Goal: Task Accomplishment & Management: Manage account settings

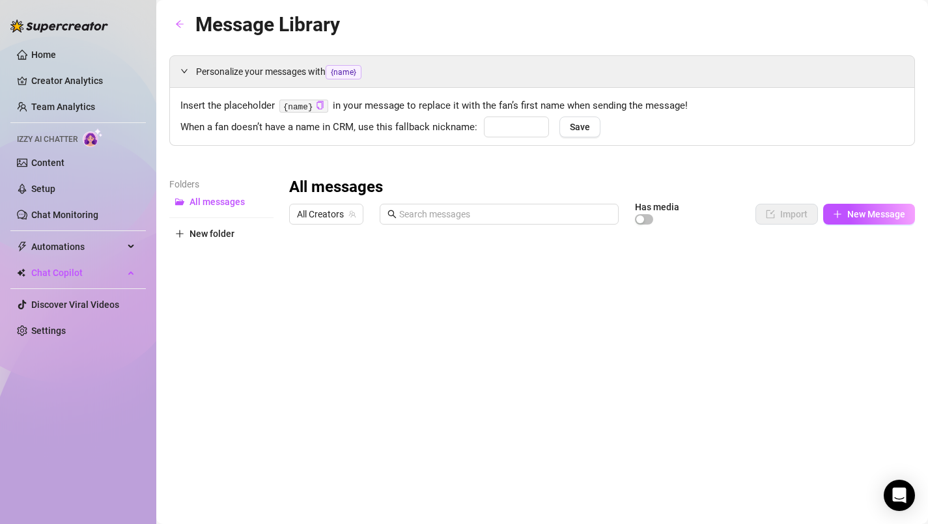
type input "[PERSON_NAME]"
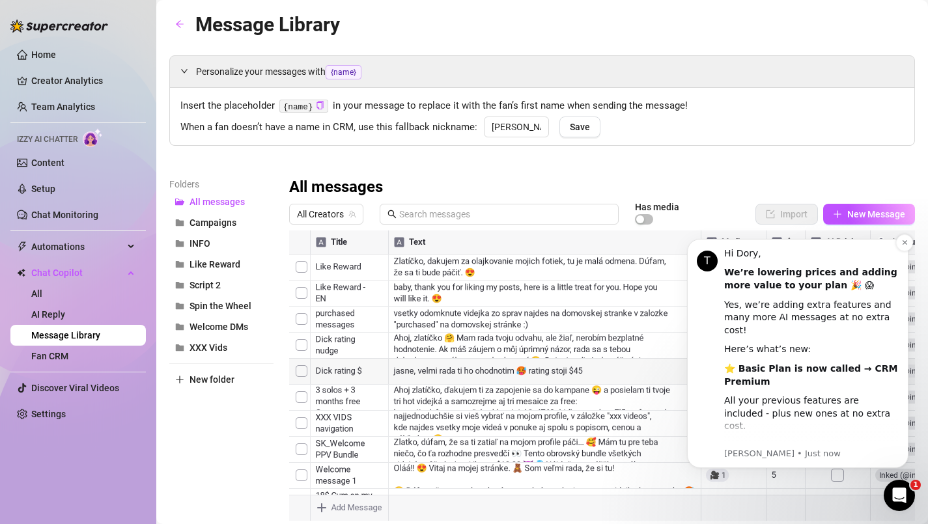
click at [793, 314] on div "Yes, we’re adding extra features and many more AI messages at no extra cost!" at bounding box center [811, 318] width 175 height 38
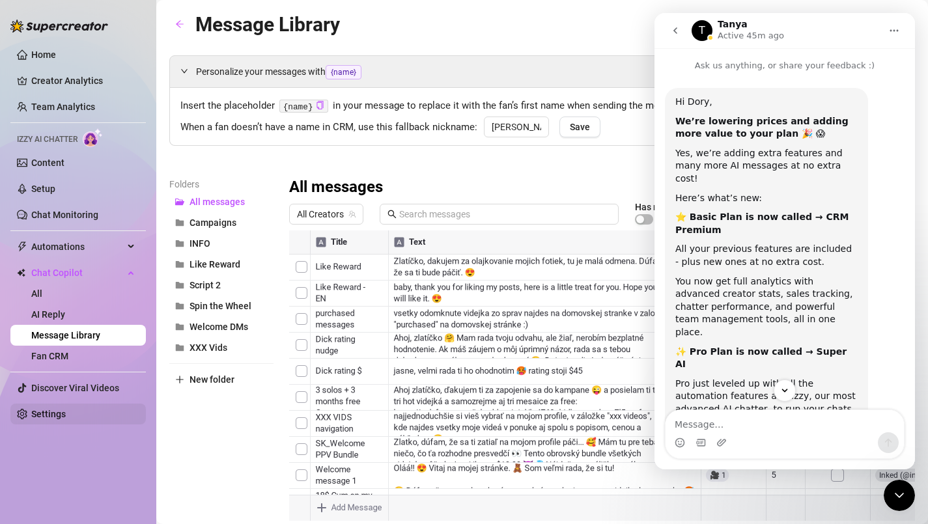
click at [33, 412] on link "Settings" at bounding box center [48, 414] width 35 height 10
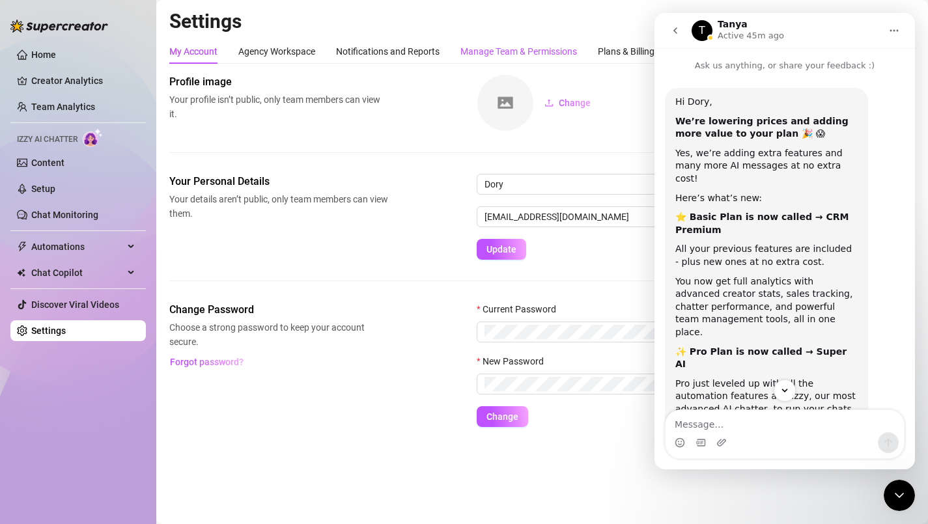
click at [520, 57] on div "Manage Team & Permissions" at bounding box center [519, 51] width 117 height 14
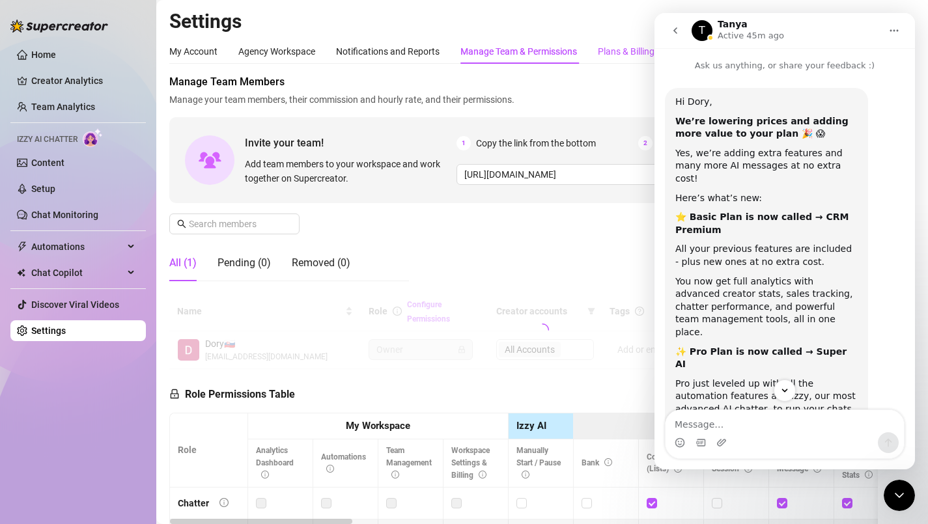
click at [636, 51] on div "Plans & Billing" at bounding box center [626, 51] width 57 height 14
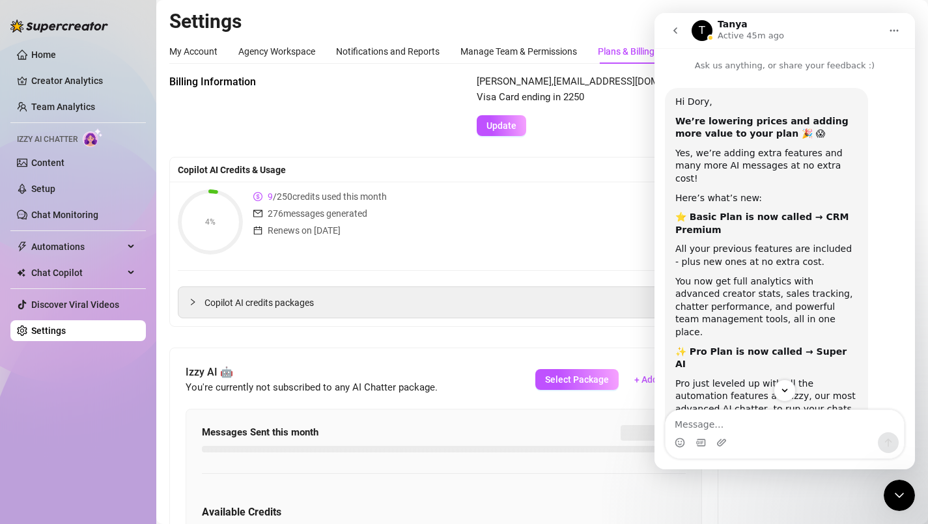
click at [896, 482] on div "Close Intercom Messenger" at bounding box center [899, 495] width 31 height 31
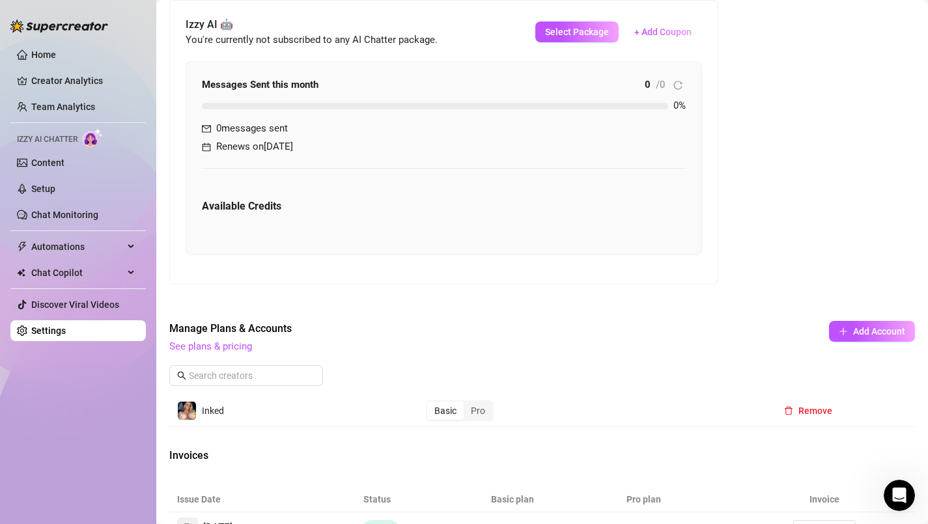
scroll to position [554, 0]
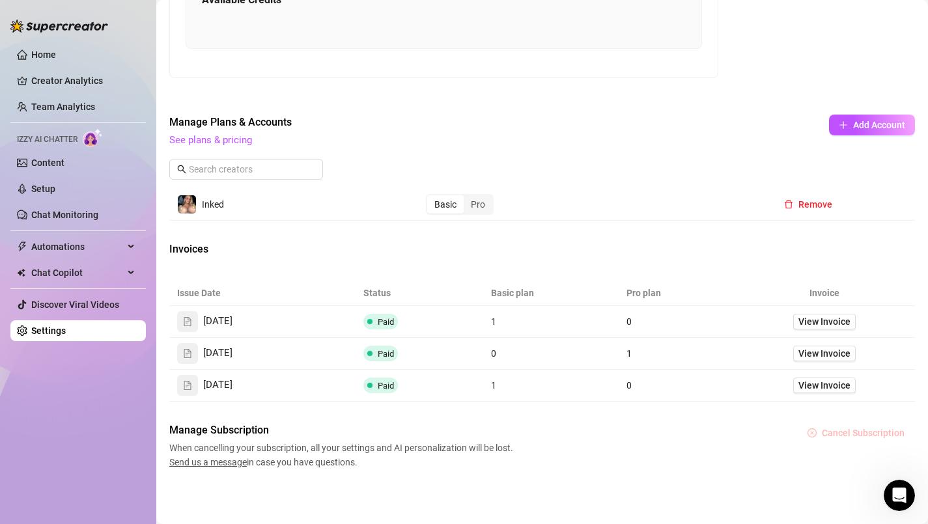
click at [885, 433] on span "Cancel Subscription" at bounding box center [863, 433] width 83 height 10
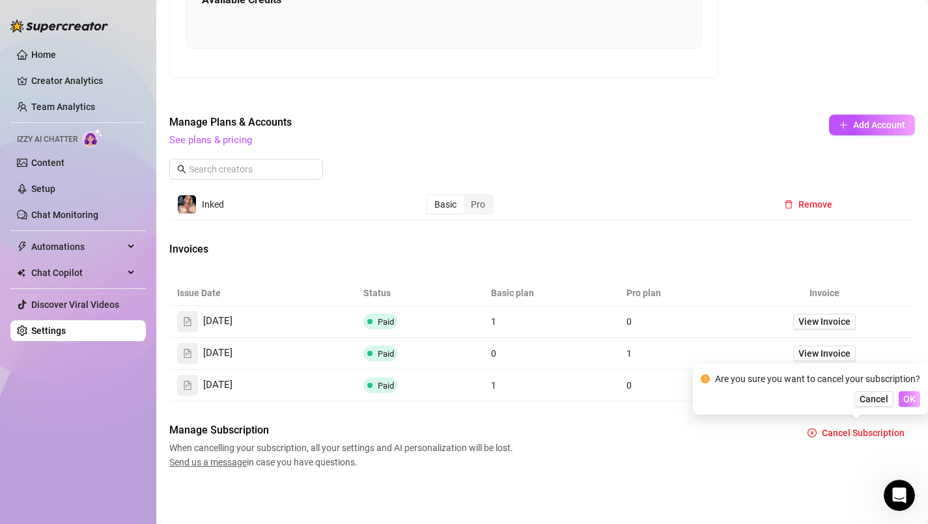
click at [908, 400] on span "OK" at bounding box center [909, 399] width 12 height 10
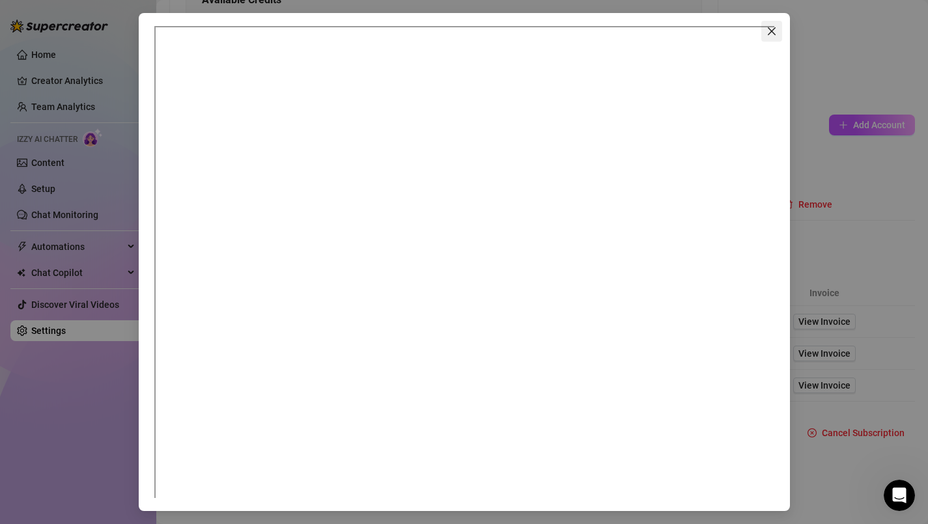
click at [769, 31] on icon "close" at bounding box center [772, 31] width 10 height 10
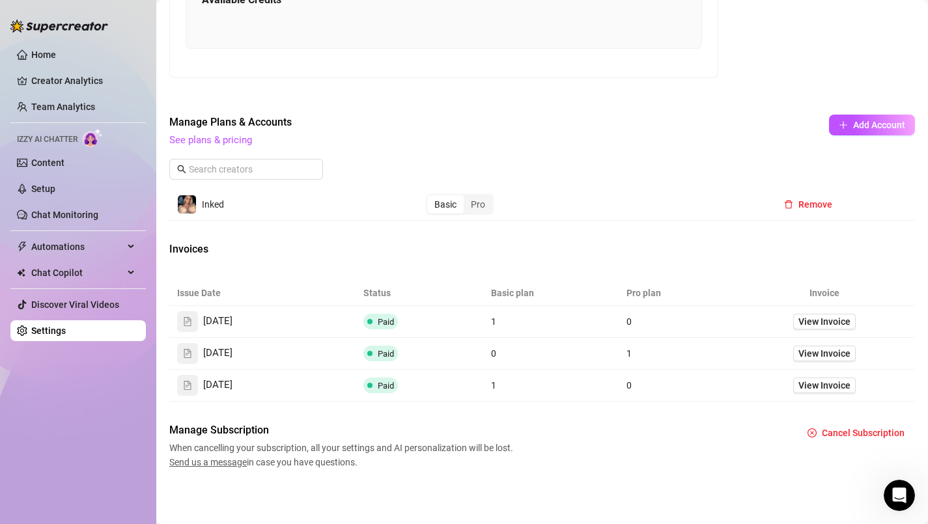
click at [904, 501] on icon "Open Intercom Messenger" at bounding box center [899, 495] width 21 height 21
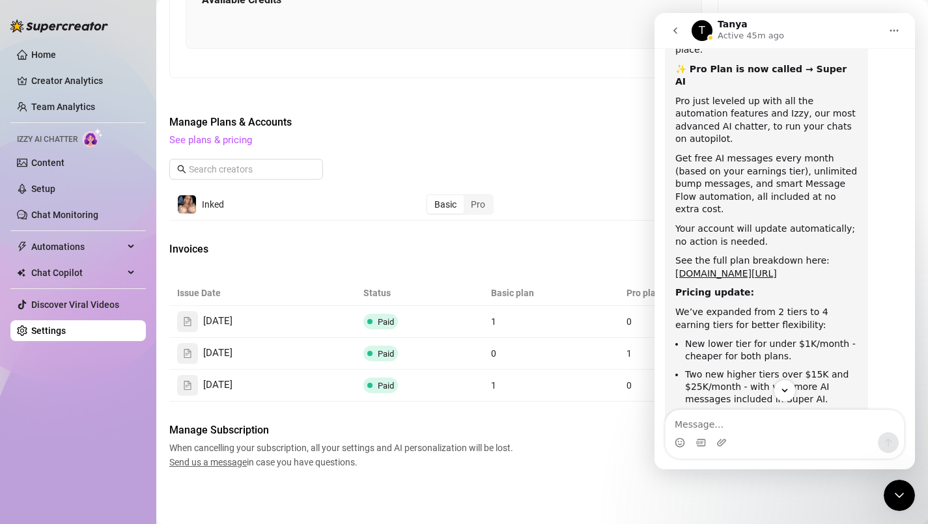
scroll to position [281, 0]
click at [731, 270] on link "[DOMAIN_NAME][URL]" at bounding box center [726, 275] width 102 height 10
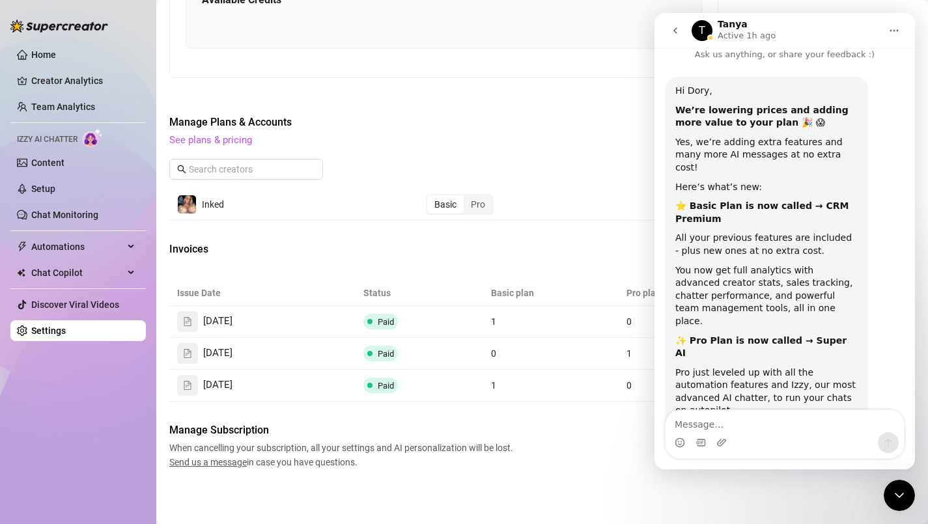
scroll to position [0, 0]
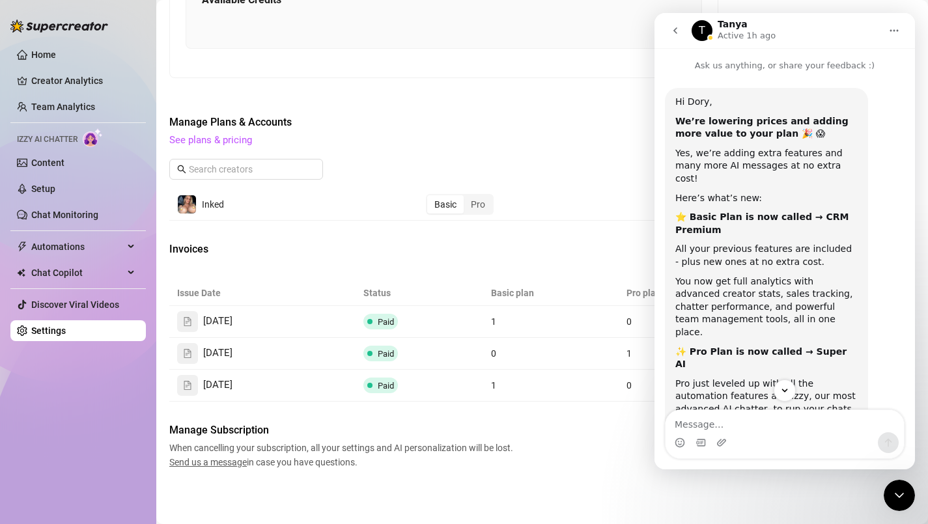
click at [675, 33] on icon "go back" at bounding box center [676, 30] width 4 height 7
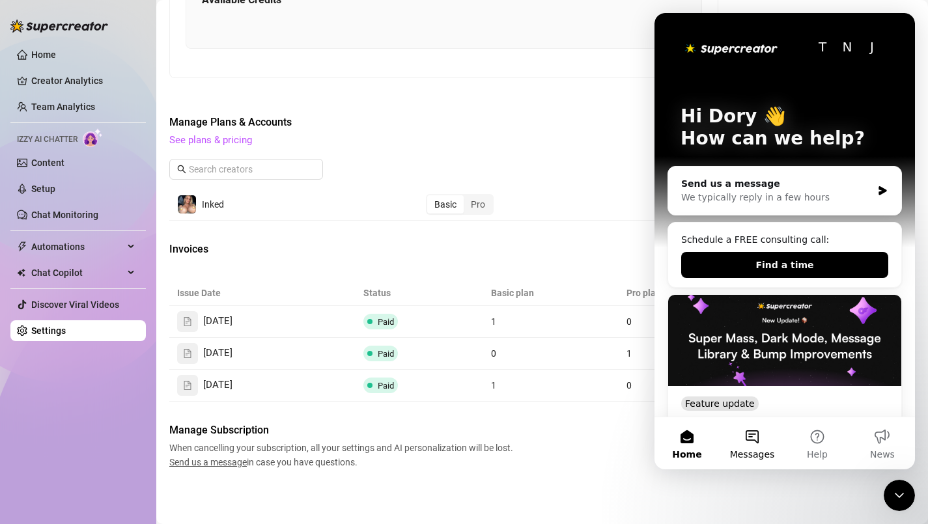
click at [748, 450] on span "Messages" at bounding box center [752, 454] width 45 height 9
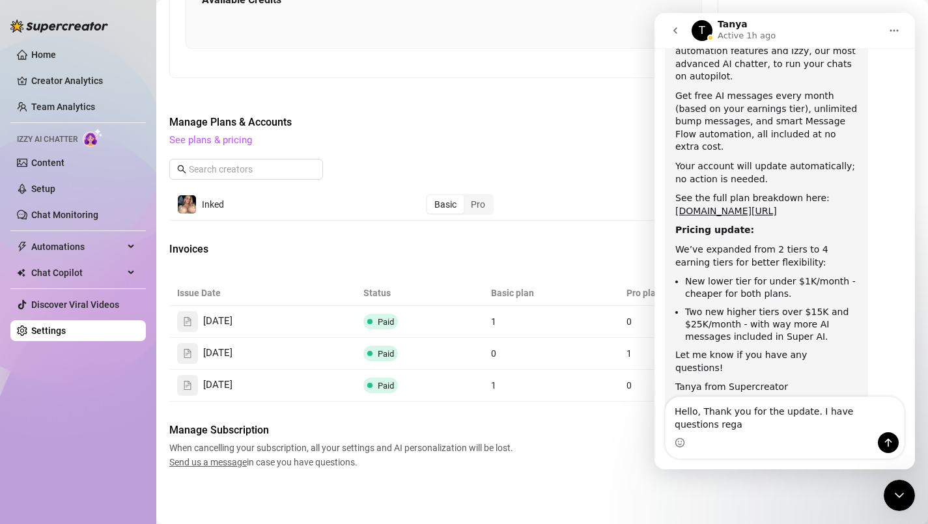
scroll to position [358, 0]
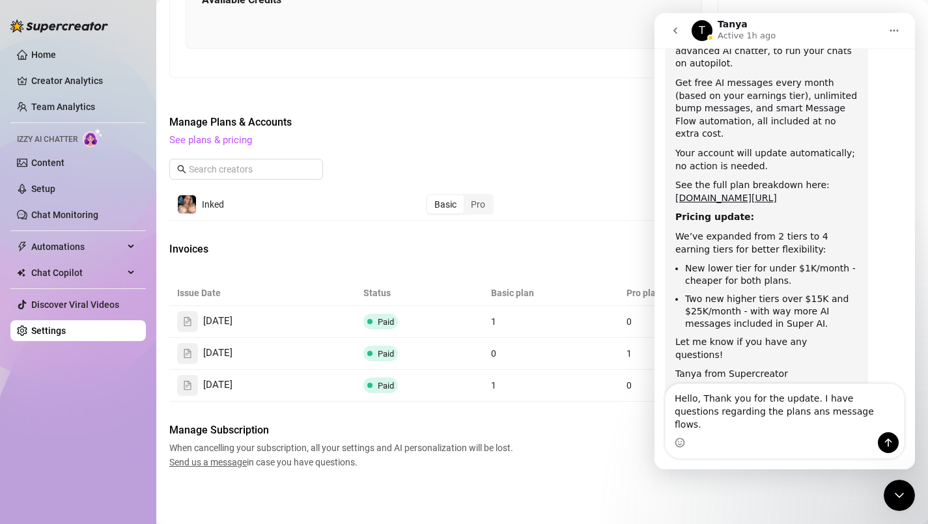
click at [772, 427] on textarea "Hello, Thank you for the update. I have questions regarding the plans ans messa…" at bounding box center [785, 408] width 238 height 48
click at [847, 425] on textarea "Hello, Thank you for the update. I have questions regarding the plans and messa…" at bounding box center [785, 408] width 238 height 48
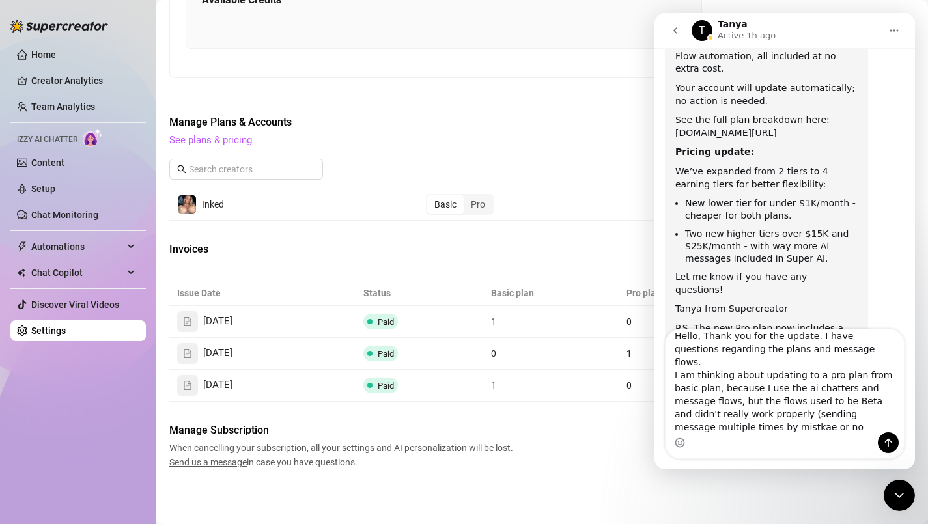
scroll to position [426, 0]
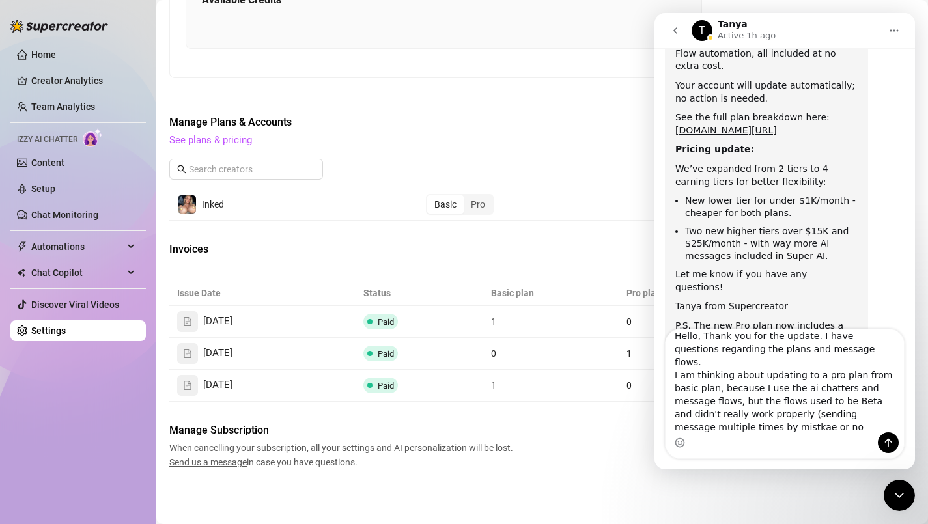
type textarea "Hello, Thank you for the update. I have questions regarding the plans and messa…"
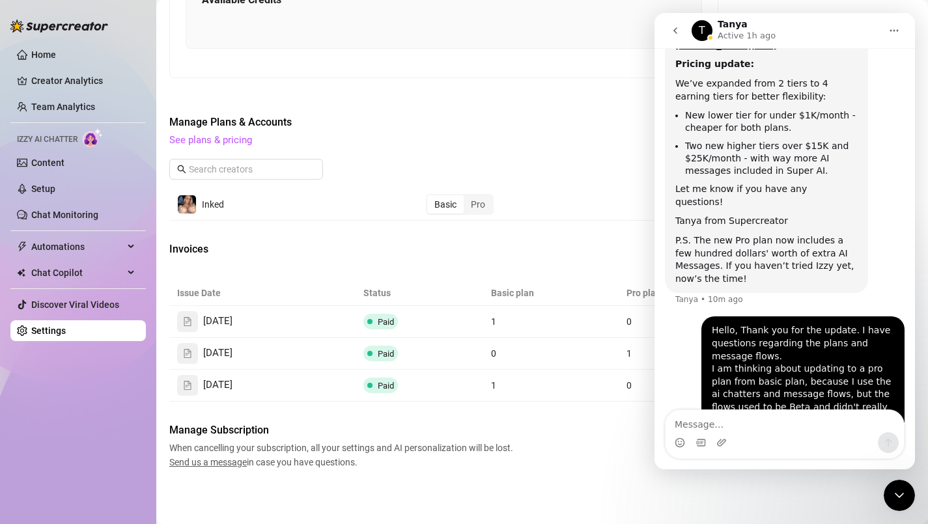
scroll to position [511, 0]
click at [195, 141] on link "See plans & pricing" at bounding box center [210, 140] width 83 height 12
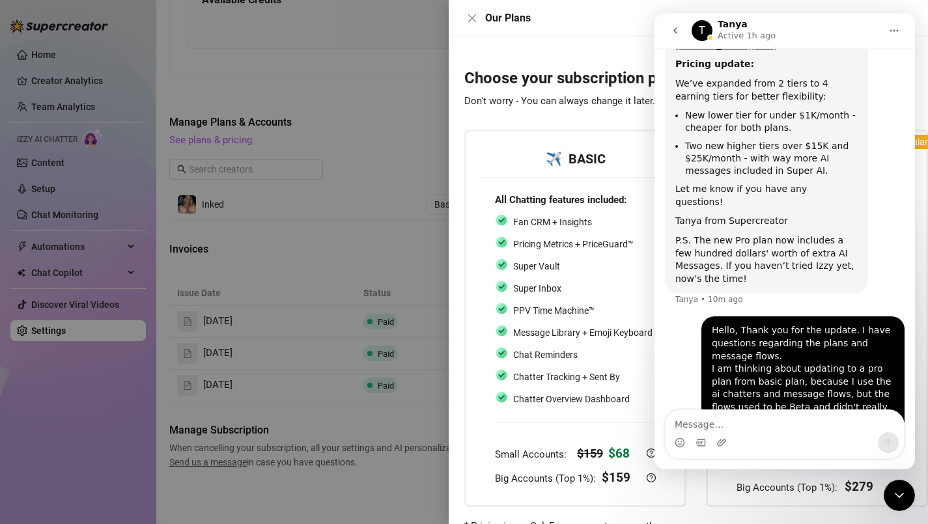
click at [901, 489] on icon "Close Intercom Messenger" at bounding box center [900, 496] width 16 height 16
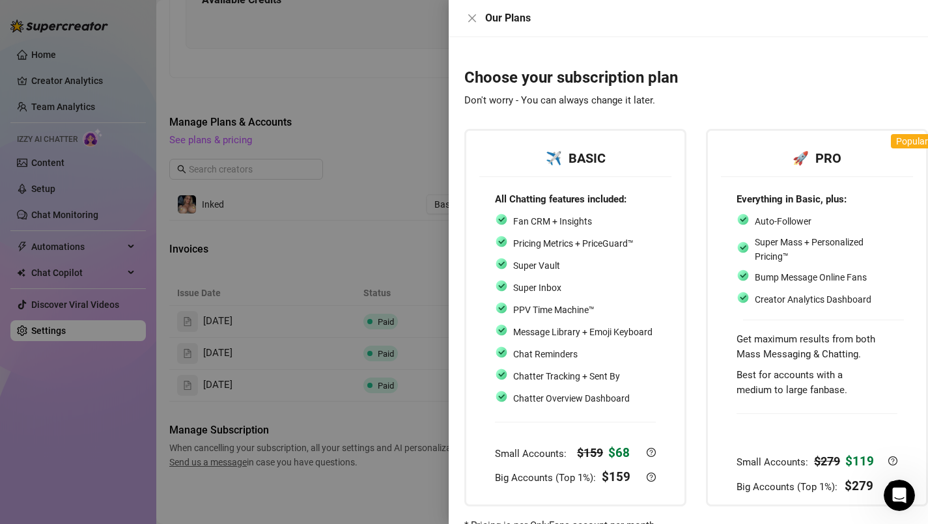
scroll to position [0, 0]
click at [476, 13] on icon "close" at bounding box center [472, 18] width 10 height 10
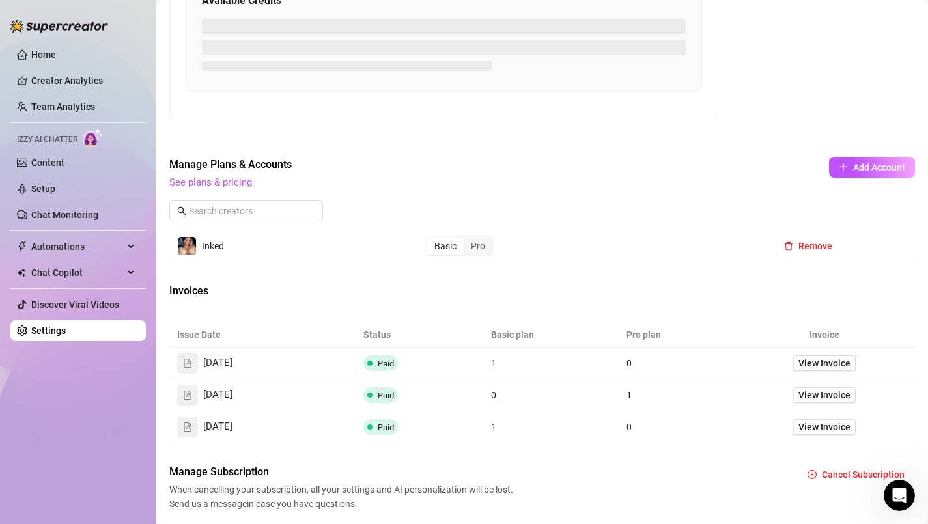
scroll to position [554, 0]
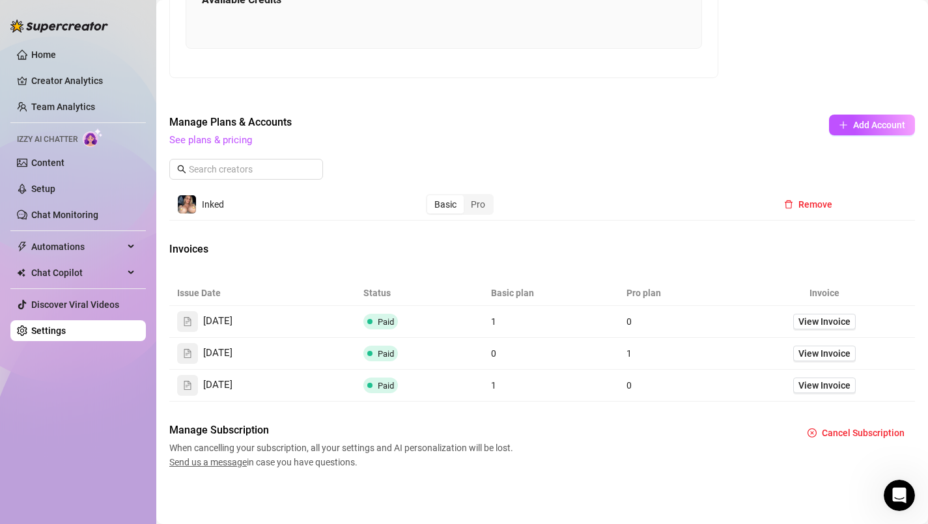
click at [905, 499] on icon "Open Intercom Messenger" at bounding box center [899, 495] width 21 height 21
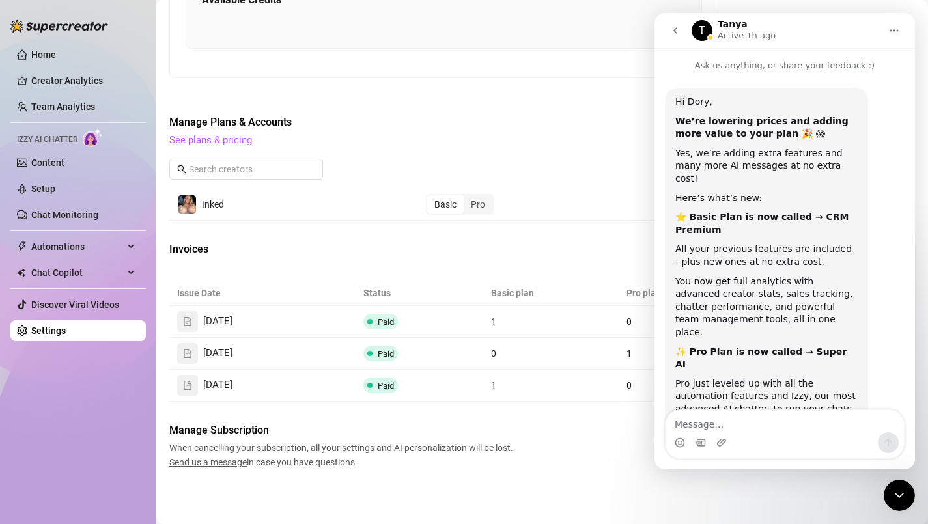
scroll to position [511, 0]
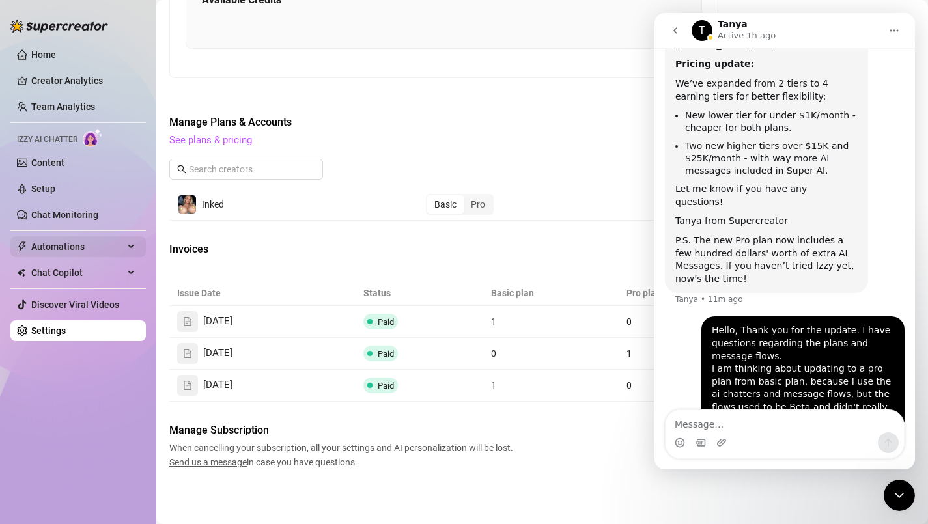
click at [124, 238] on div "Automations" at bounding box center [77, 246] width 135 height 21
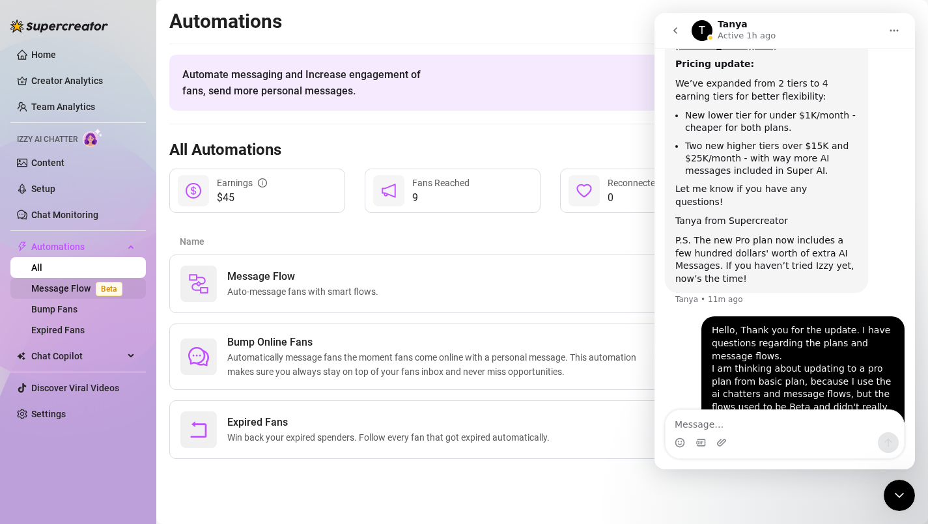
click at [105, 288] on span "Beta" at bounding box center [109, 289] width 27 height 14
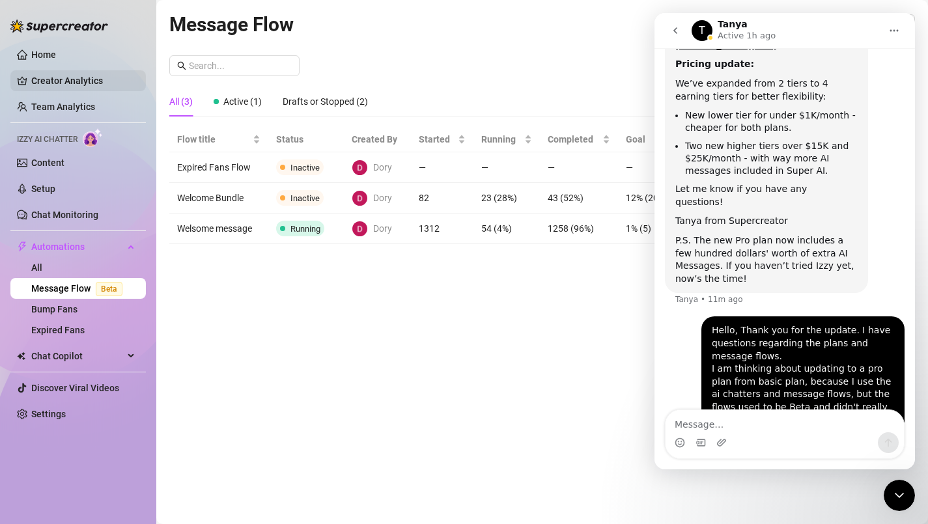
click at [91, 77] on link "Creator Analytics" at bounding box center [83, 80] width 104 height 21
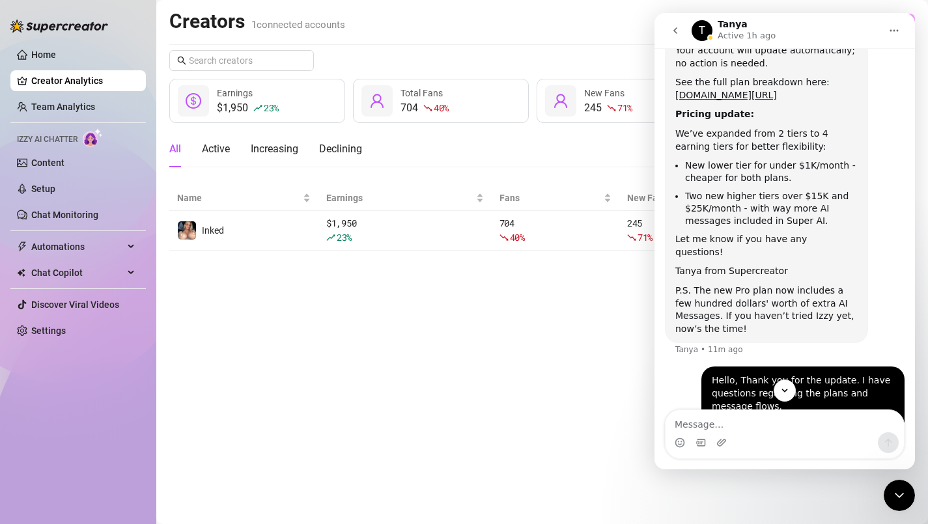
scroll to position [511, 0]
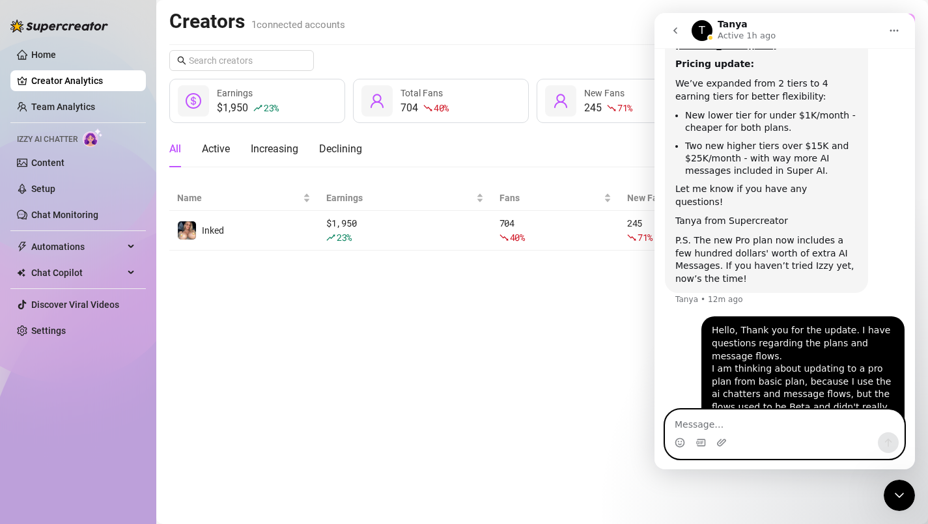
click at [733, 429] on textarea "Message…" at bounding box center [785, 421] width 238 height 22
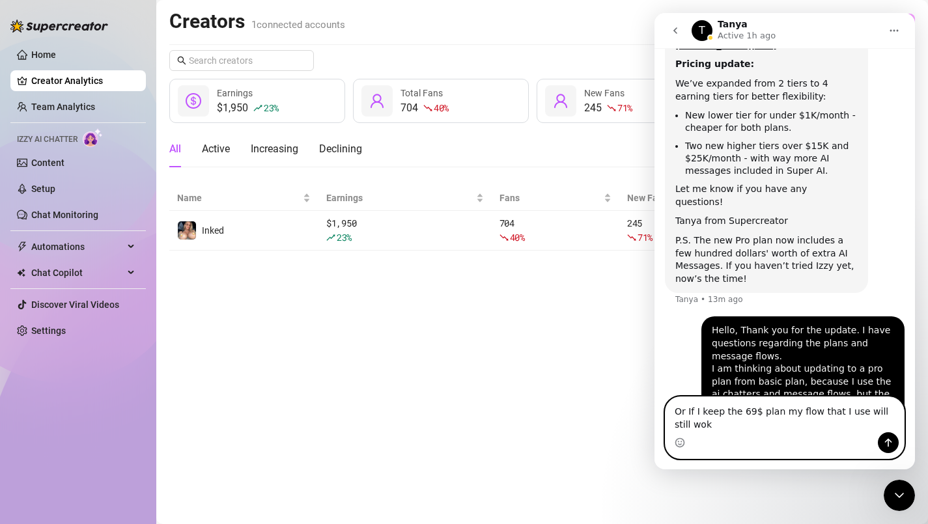
scroll to position [524, 0]
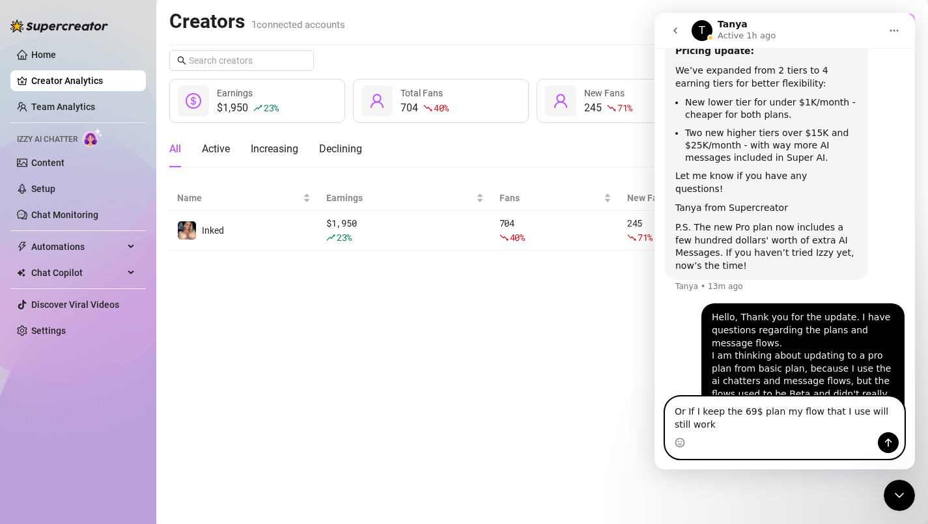
type textarea "Or If I keep the 69$ plan my flow that I use will still work?"
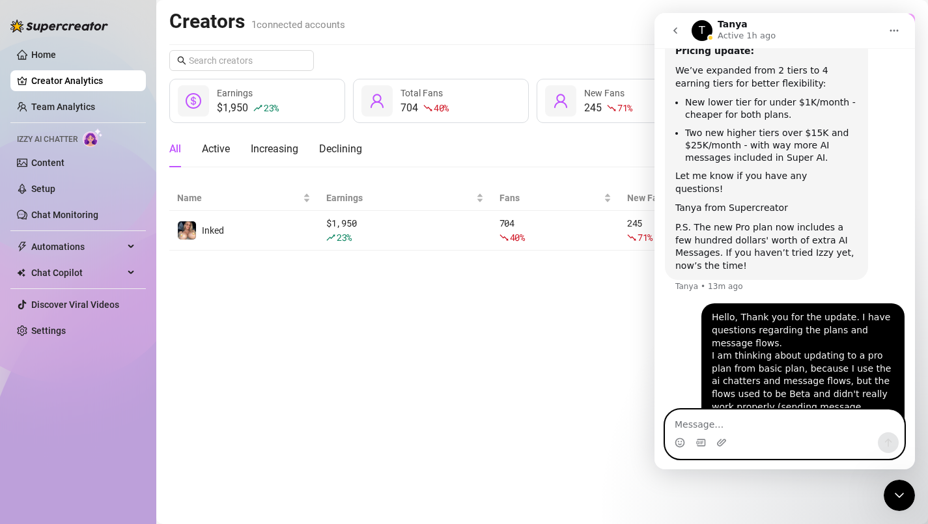
scroll to position [554, 0]
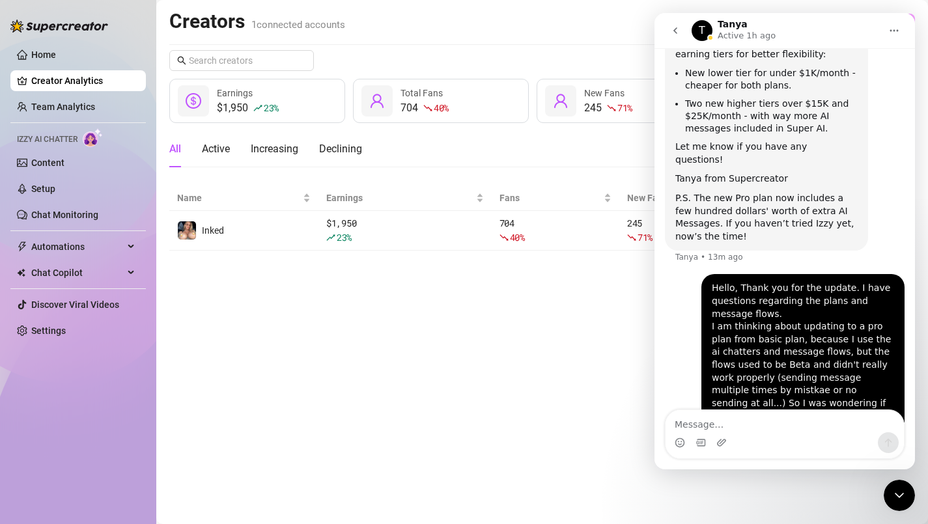
click at [898, 489] on icon "Close Intercom Messenger" at bounding box center [900, 496] width 16 height 16
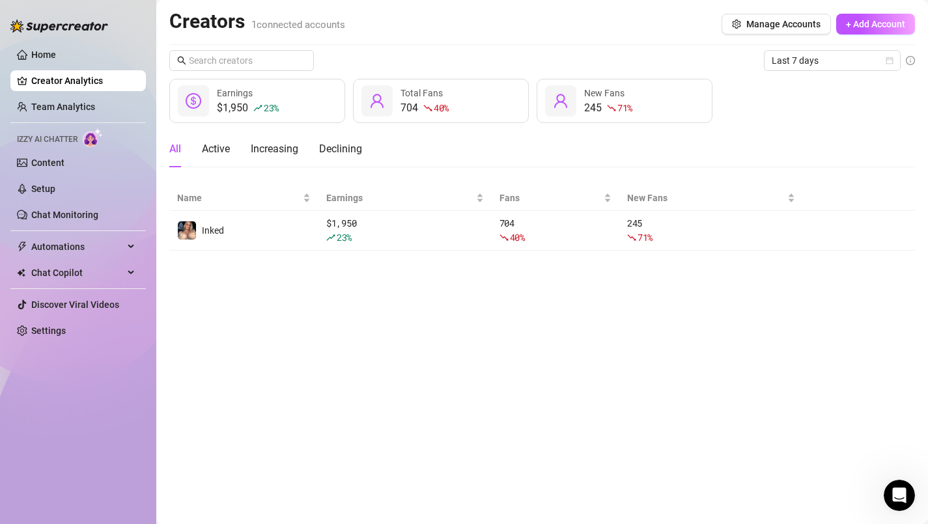
click at [548, 348] on main "Creators 1 connected accounts Manage Accounts + Add Account Last 7 days $1,950 …" at bounding box center [542, 262] width 772 height 524
click at [51, 249] on span "Automations" at bounding box center [77, 246] width 92 height 21
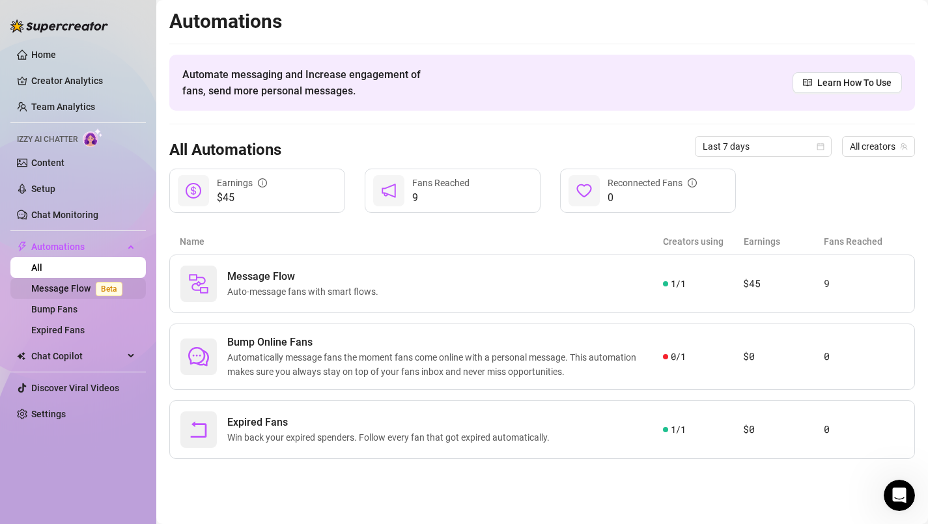
click at [68, 286] on link "Message Flow Beta" at bounding box center [79, 288] width 96 height 10
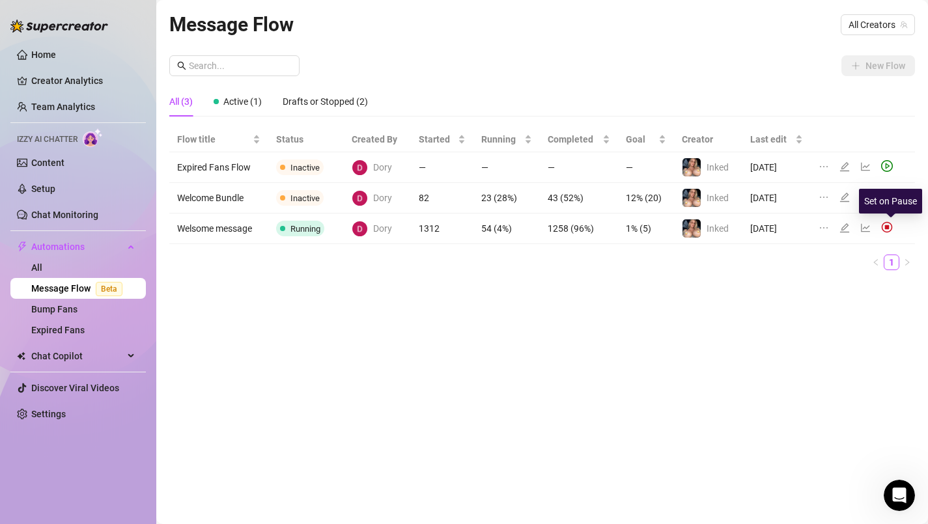
click at [889, 228] on img at bounding box center [887, 227] width 12 height 12
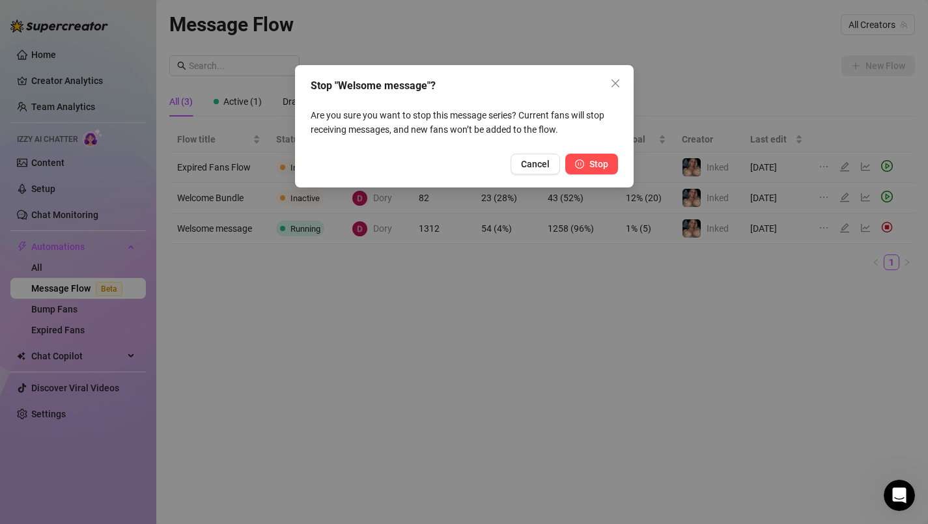
click at [594, 162] on span "Stop" at bounding box center [599, 164] width 19 height 10
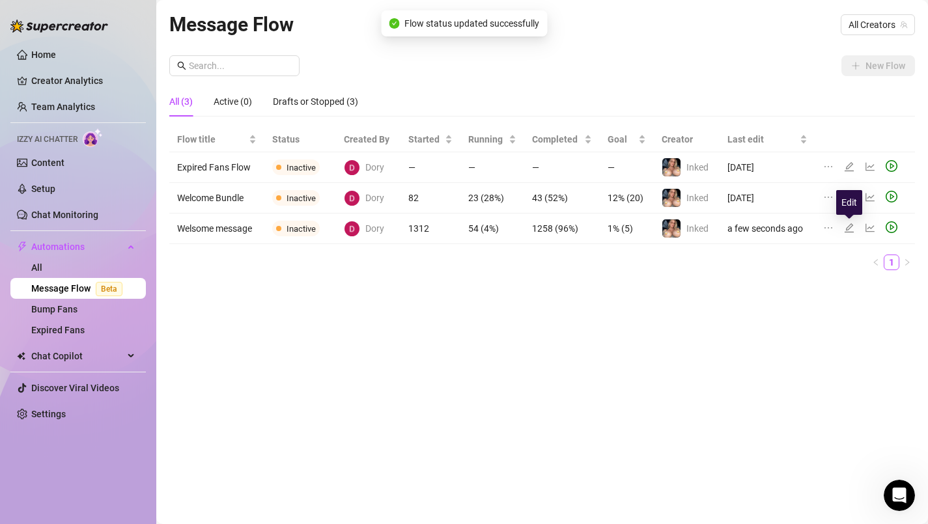
click at [849, 226] on icon "edit" at bounding box center [849, 228] width 10 height 10
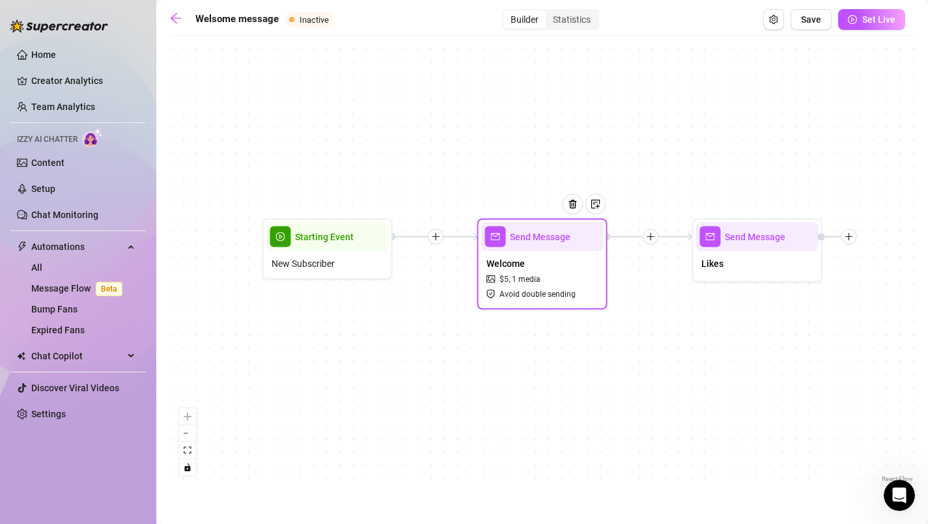
click at [545, 276] on div "Welcome $ 5 , 1 media Avoid double sending" at bounding box center [542, 278] width 122 height 55
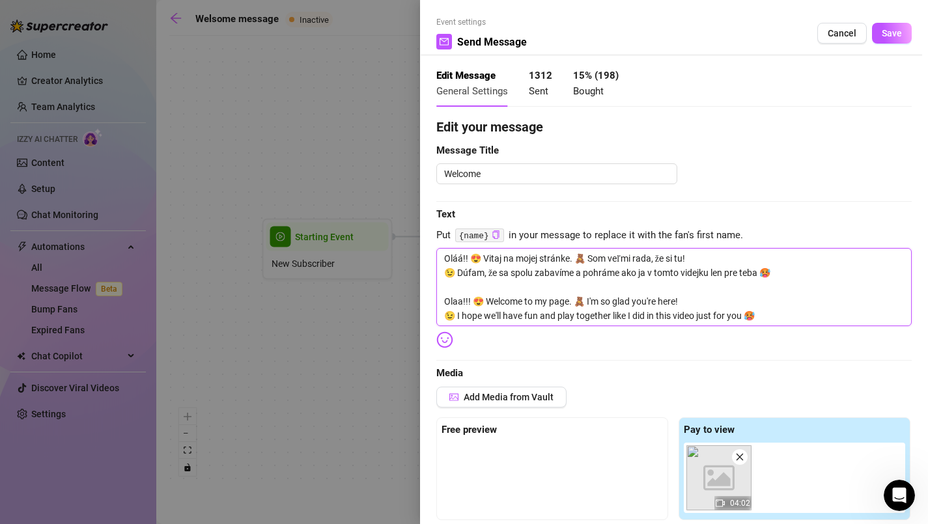
click at [545, 276] on textarea "Oláá!! 😍 Vitaj na mojej stránke. 🧸 Som veľmi rada, že si tu! 😉 Dúfam, že sa spo…" at bounding box center [674, 287] width 476 height 78
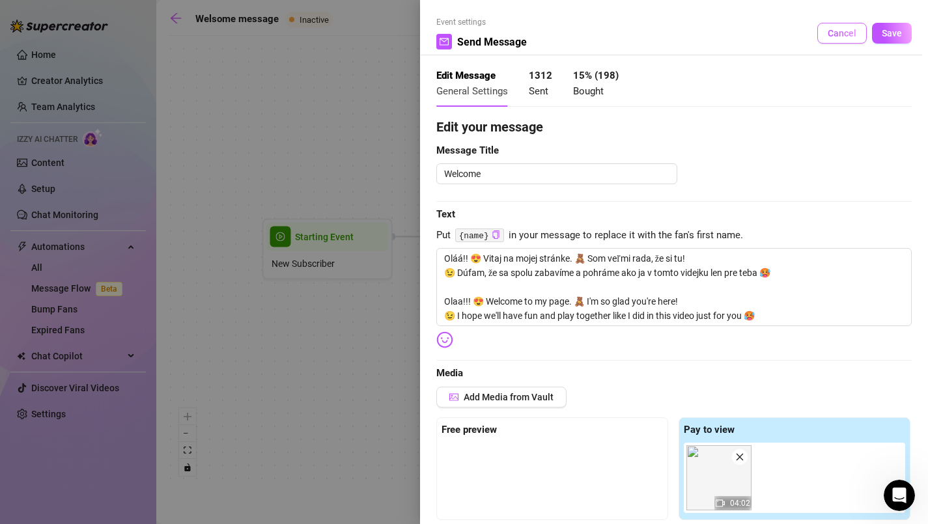
click at [844, 38] on span "Cancel" at bounding box center [842, 33] width 29 height 10
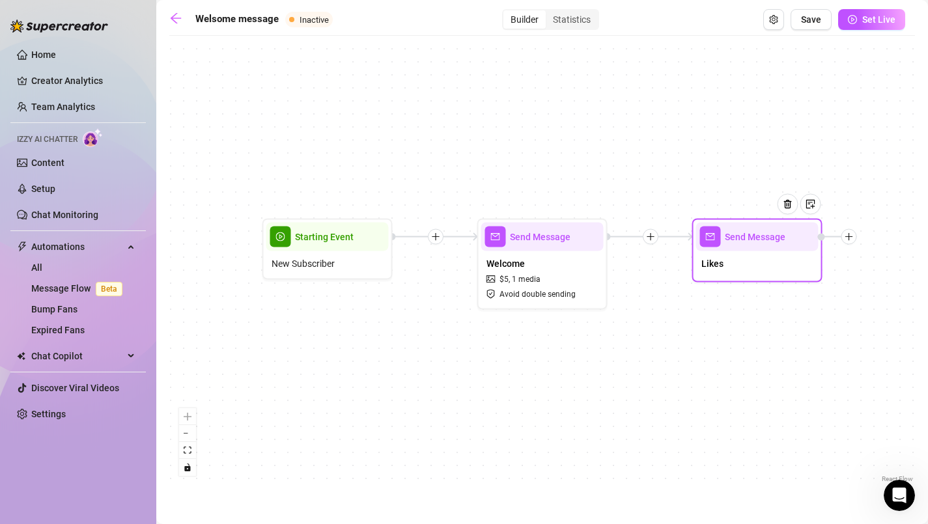
click at [775, 264] on div "Likes" at bounding box center [757, 264] width 122 height 27
type textarea "[PERSON_NAME], chceš získať free video? 👀 [PERSON_NAME] ak olajkuješ aspoň 100 …"
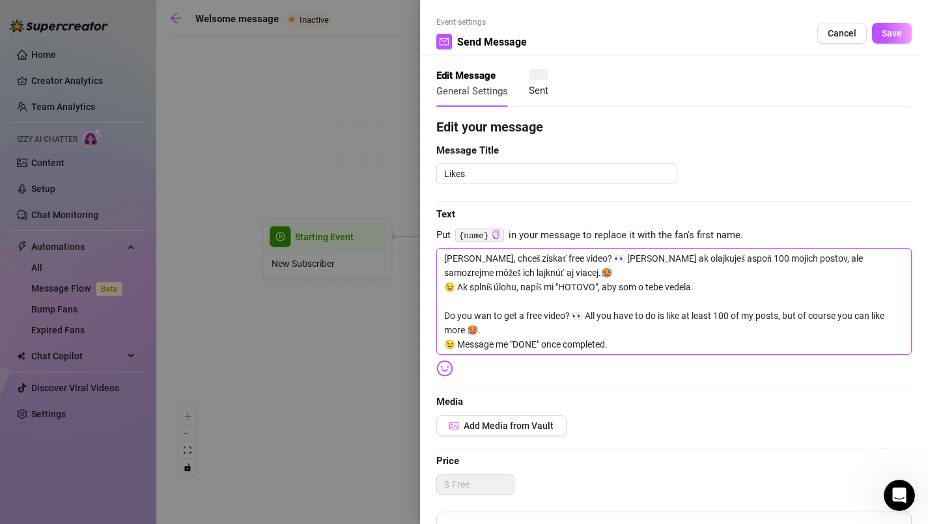
click at [631, 304] on textarea "[PERSON_NAME], chceš získať free video? 👀 [PERSON_NAME] ak olajkuješ aspoň 100 …" at bounding box center [674, 301] width 476 height 107
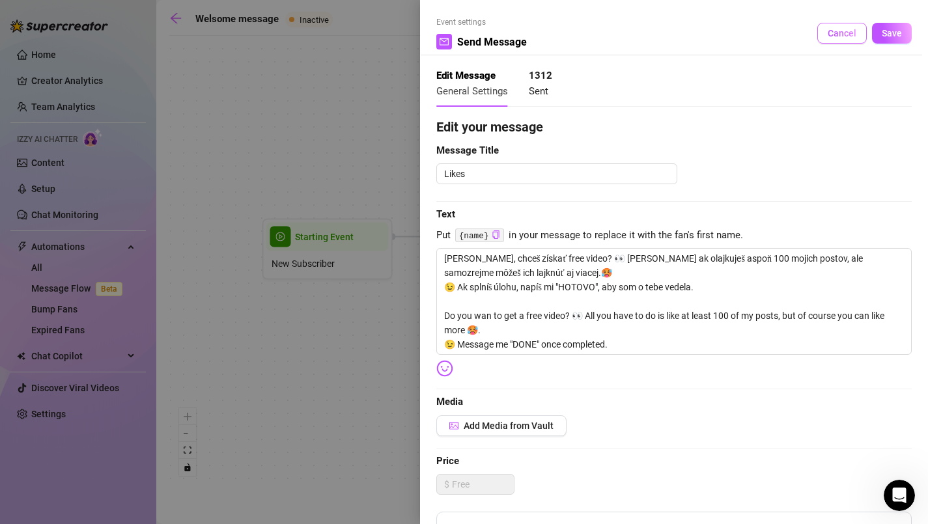
click at [842, 29] on span "Cancel" at bounding box center [842, 33] width 29 height 10
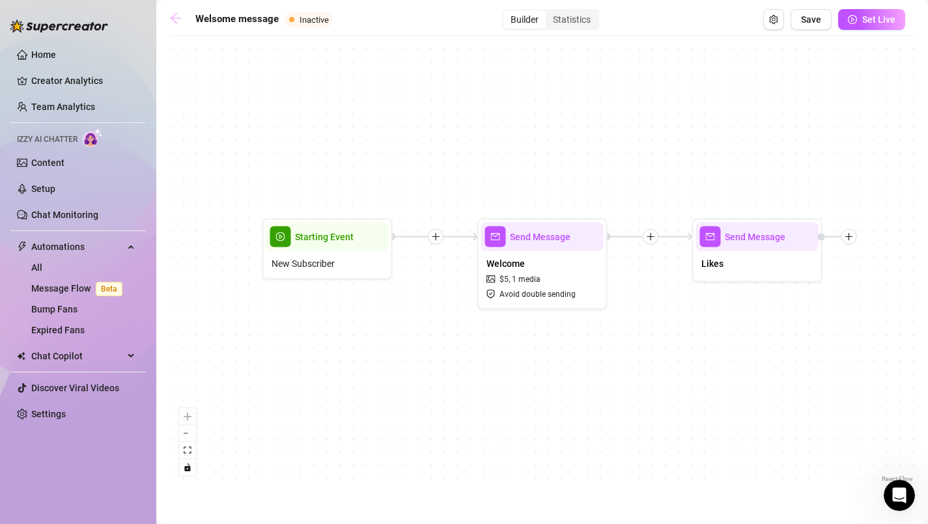
click at [177, 21] on icon "arrow-left" at bounding box center [175, 18] width 13 height 13
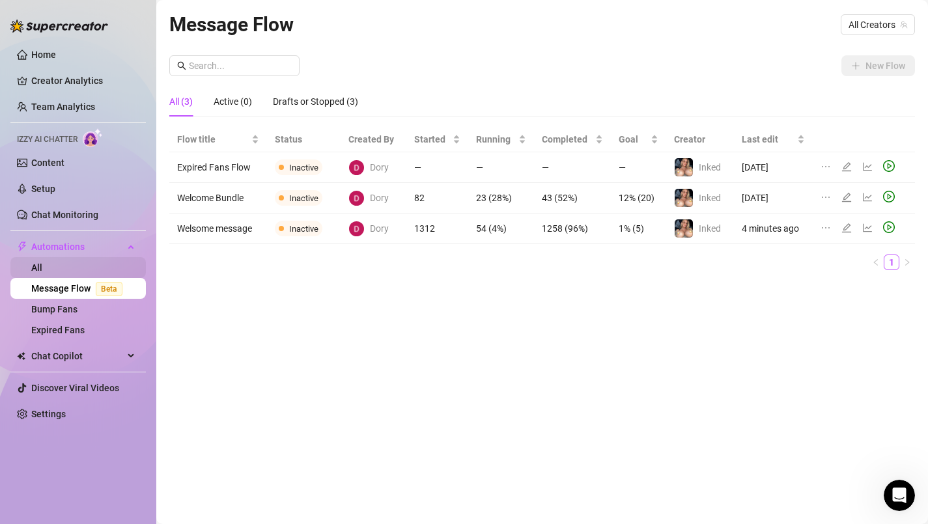
click at [42, 266] on link "All" at bounding box center [36, 268] width 11 height 10
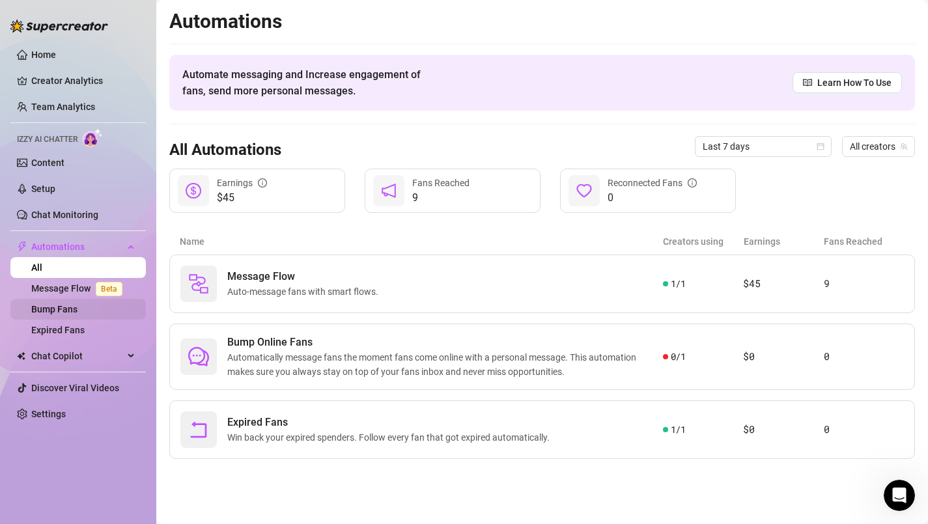
click at [55, 315] on link "Bump Fans" at bounding box center [54, 309] width 46 height 10
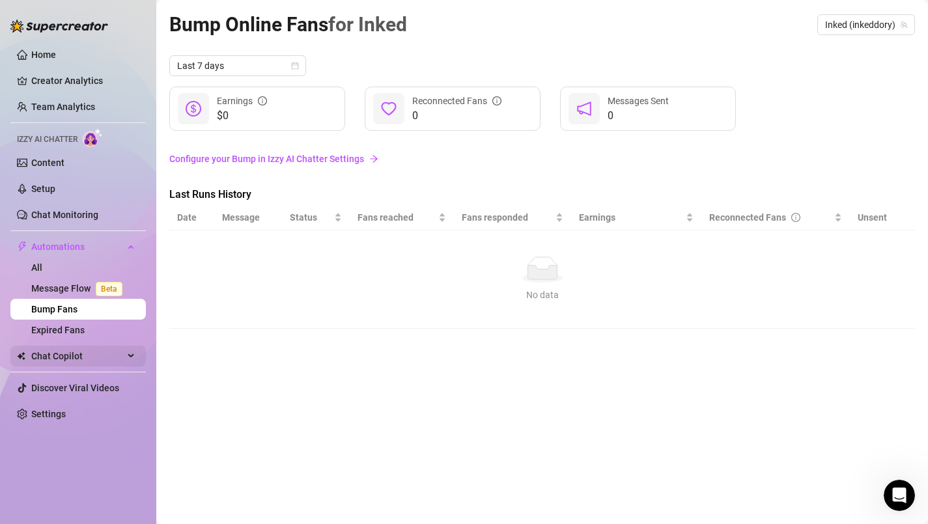
click at [53, 356] on span "Chat Copilot" at bounding box center [77, 356] width 92 height 21
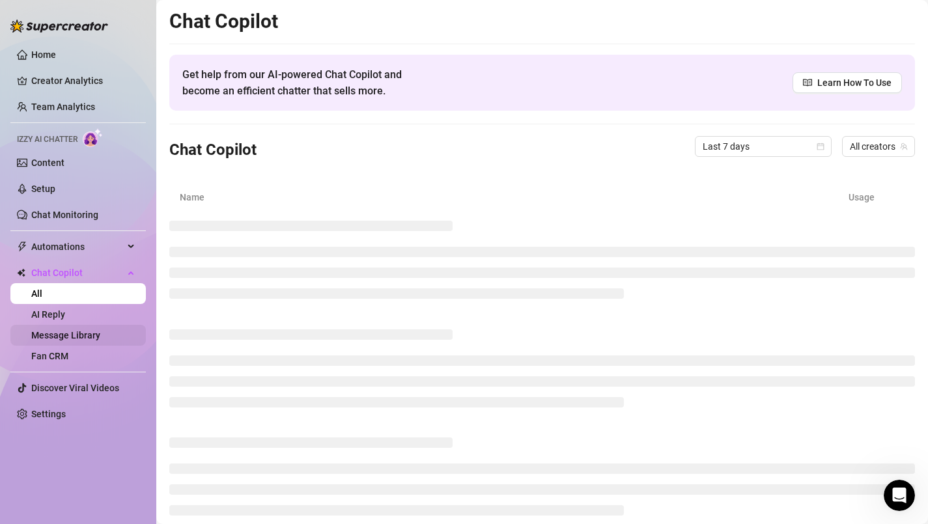
click at [50, 341] on link "Message Library" at bounding box center [65, 335] width 69 height 10
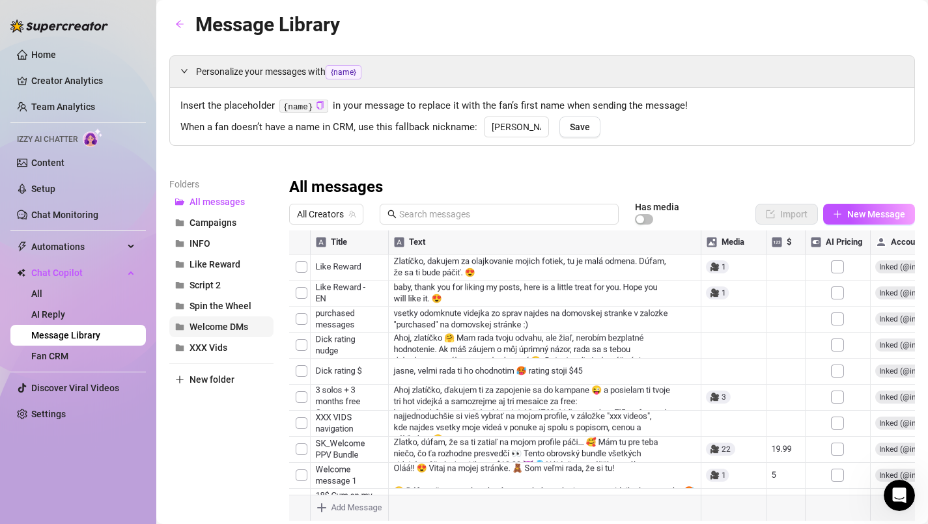
click at [211, 320] on button "Welcome DMs" at bounding box center [221, 327] width 104 height 21
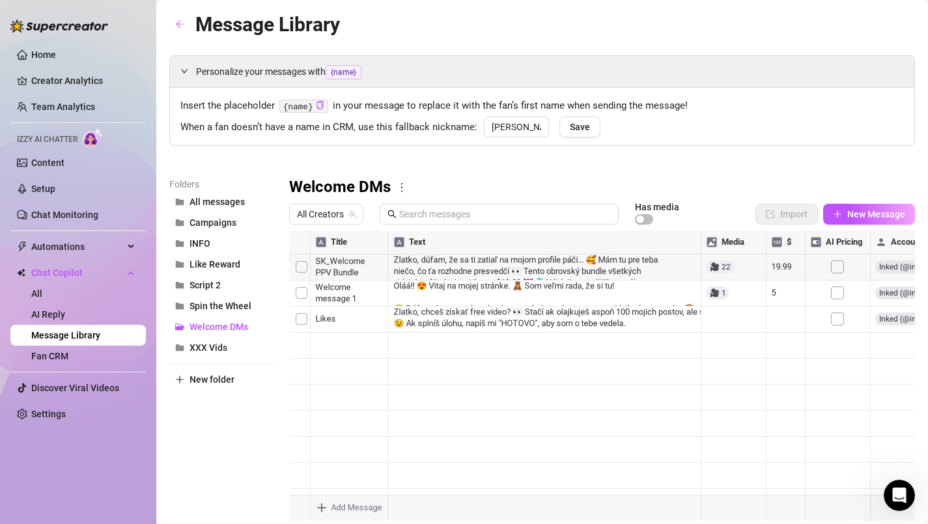
click at [427, 261] on div at bounding box center [602, 376] width 626 height 291
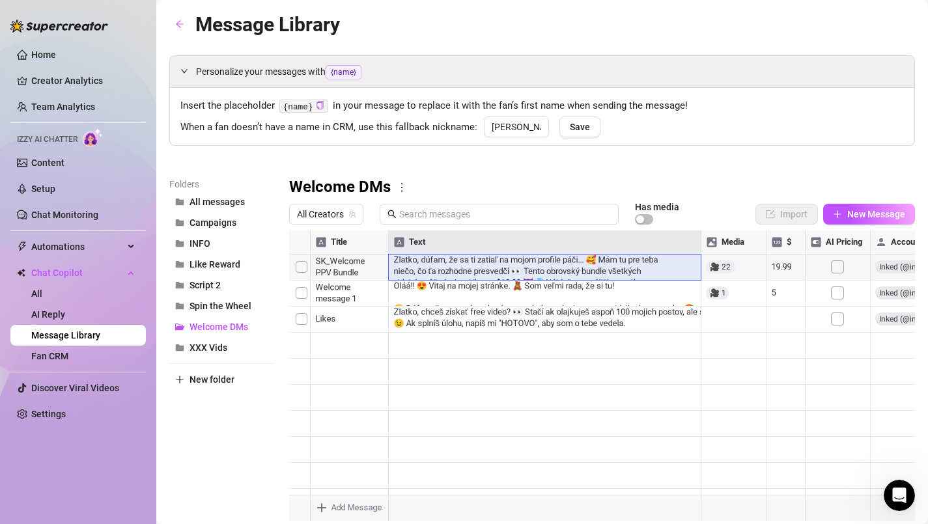
click at [427, 261] on div at bounding box center [602, 376] width 626 height 291
